Goal: Task Accomplishment & Management: Manage account settings

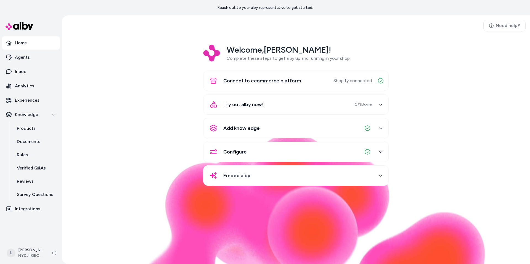
click at [23, 238] on nav "Home Agents Inbox Analytics Experiences Knowledge Products Documents Rules Veri…" at bounding box center [30, 138] width 57 height 205
click at [27, 255] on html "Reach out to your alby representative to get started. Home Agents Inbox Analyti…" at bounding box center [265, 132] width 530 height 264
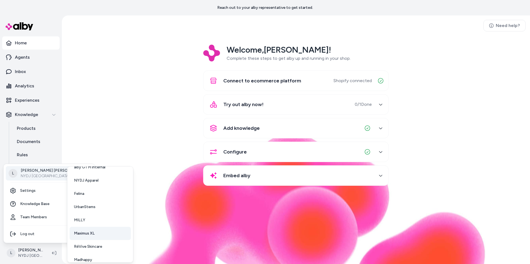
scroll to position [28, 0]
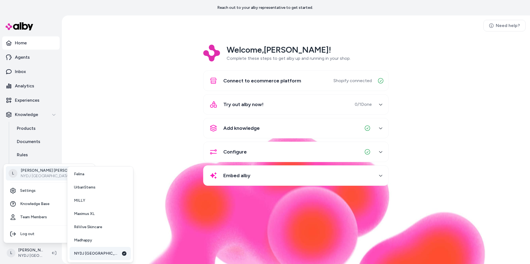
click at [82, 251] on span "NYDJ [GEOGRAPHIC_DATA]" at bounding box center [96, 254] width 45 height 6
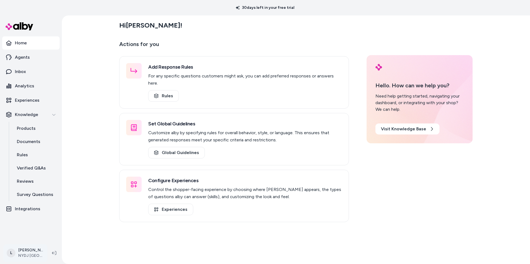
click at [20, 253] on html "30 days left in your free trial Home Agents Inbox Analytics Experiences Knowled…" at bounding box center [265, 132] width 530 height 264
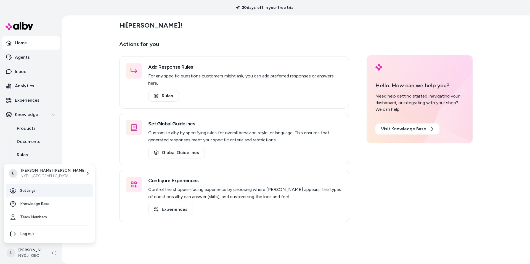
click at [29, 193] on link "Settings" at bounding box center [49, 190] width 87 height 13
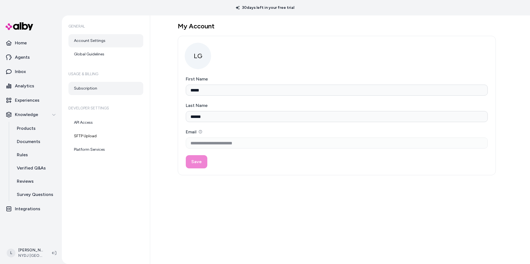
click at [88, 87] on link "Subscription" at bounding box center [105, 88] width 75 height 13
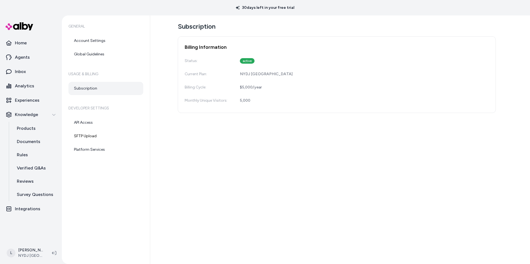
click at [255, 145] on div "Subscription Billing Information Status: active Current Plan: NYDJ UK Billing C…" at bounding box center [340, 139] width 380 height 249
